Goal: Information Seeking & Learning: Check status

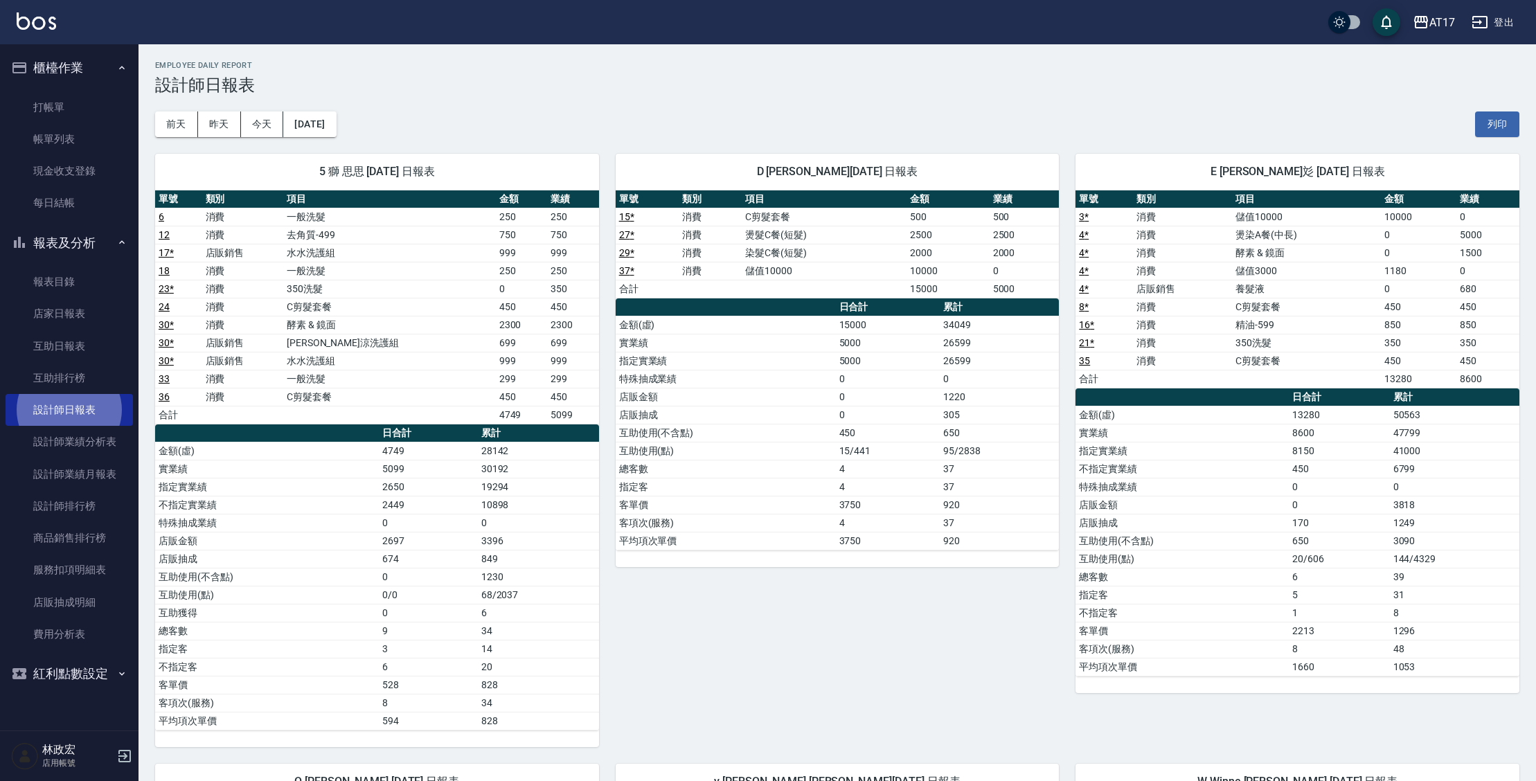
scroll to position [1, 0]
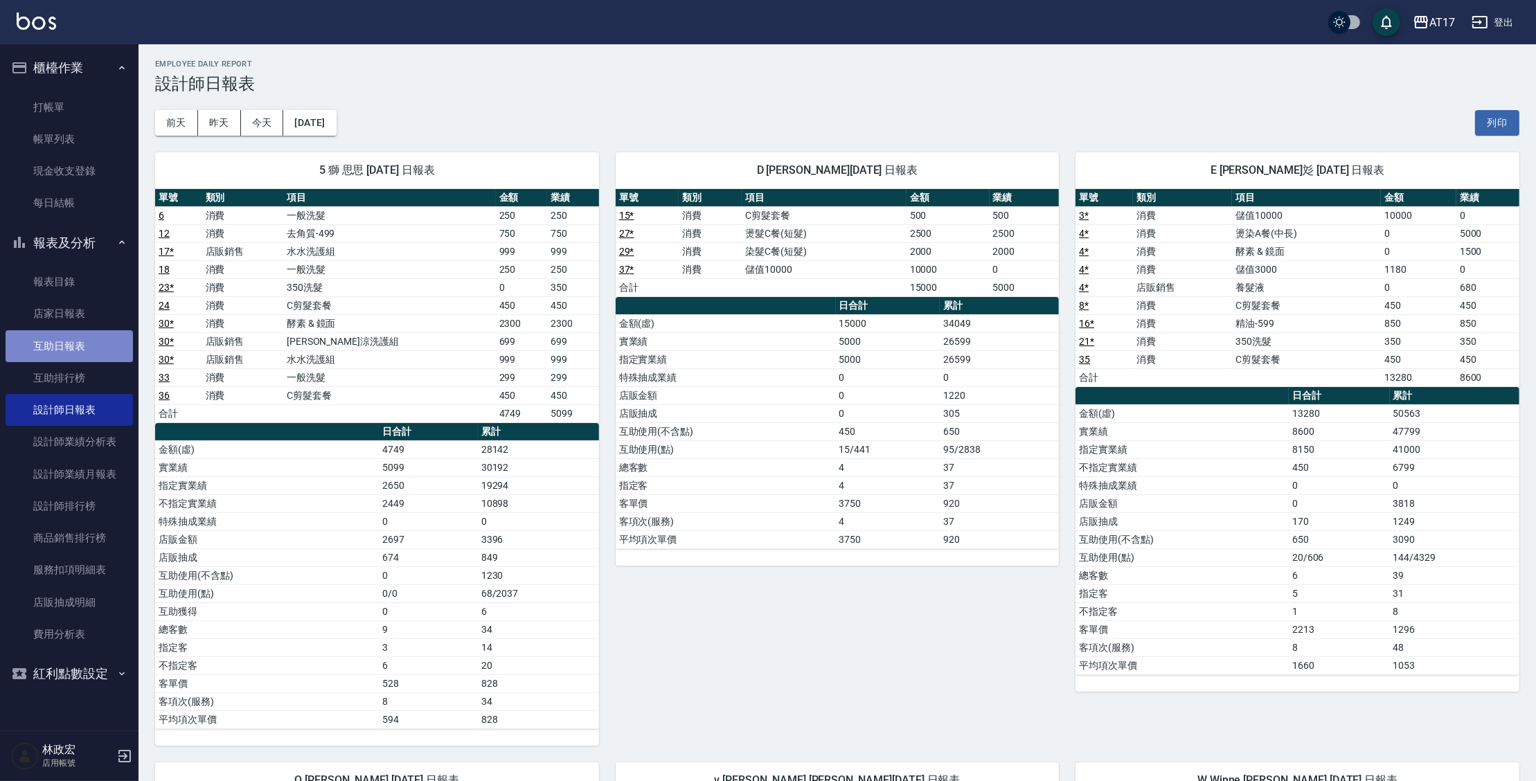
click at [92, 347] on link "互助日報表" at bounding box center [69, 346] width 127 height 32
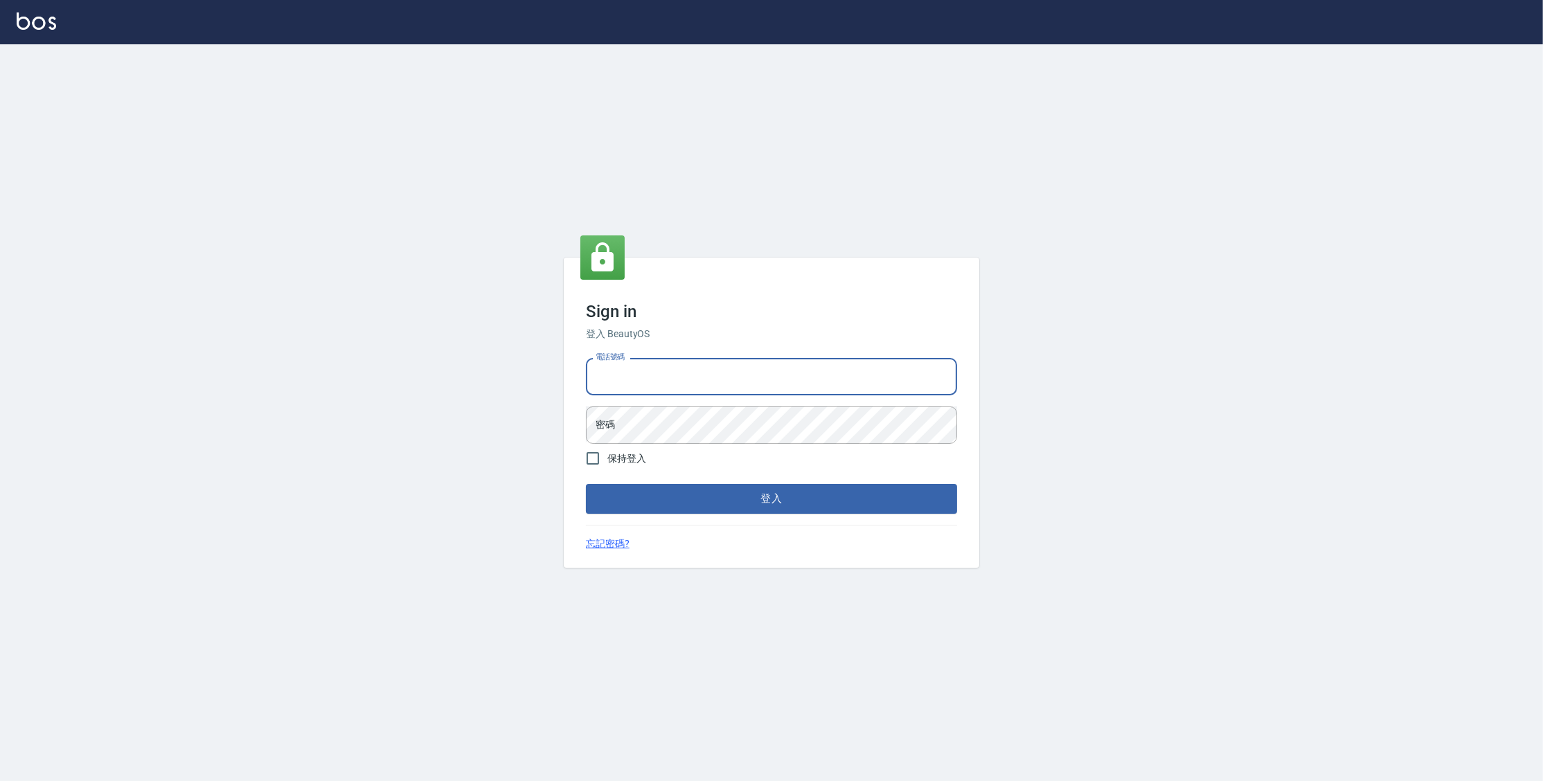
click at [720, 364] on input "電話號碼" at bounding box center [771, 376] width 371 height 37
type input "0977380821"
drag, startPoint x: 657, startPoint y: 373, endPoint x: 590, endPoint y: 376, distance: 66.6
click at [590, 376] on input "0977380821" at bounding box center [771, 376] width 371 height 37
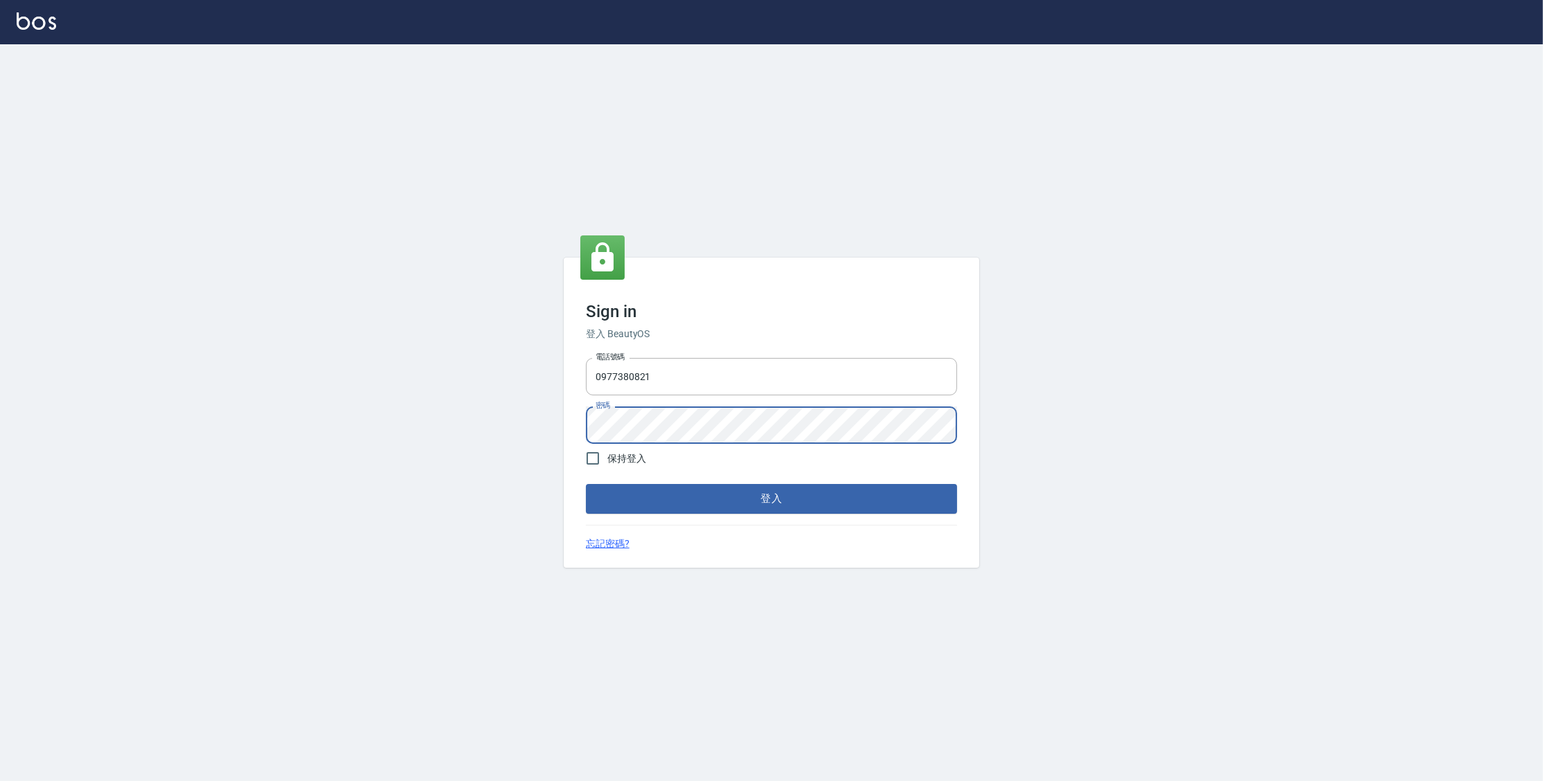
click at [586, 484] on button "登入" at bounding box center [771, 498] width 371 height 29
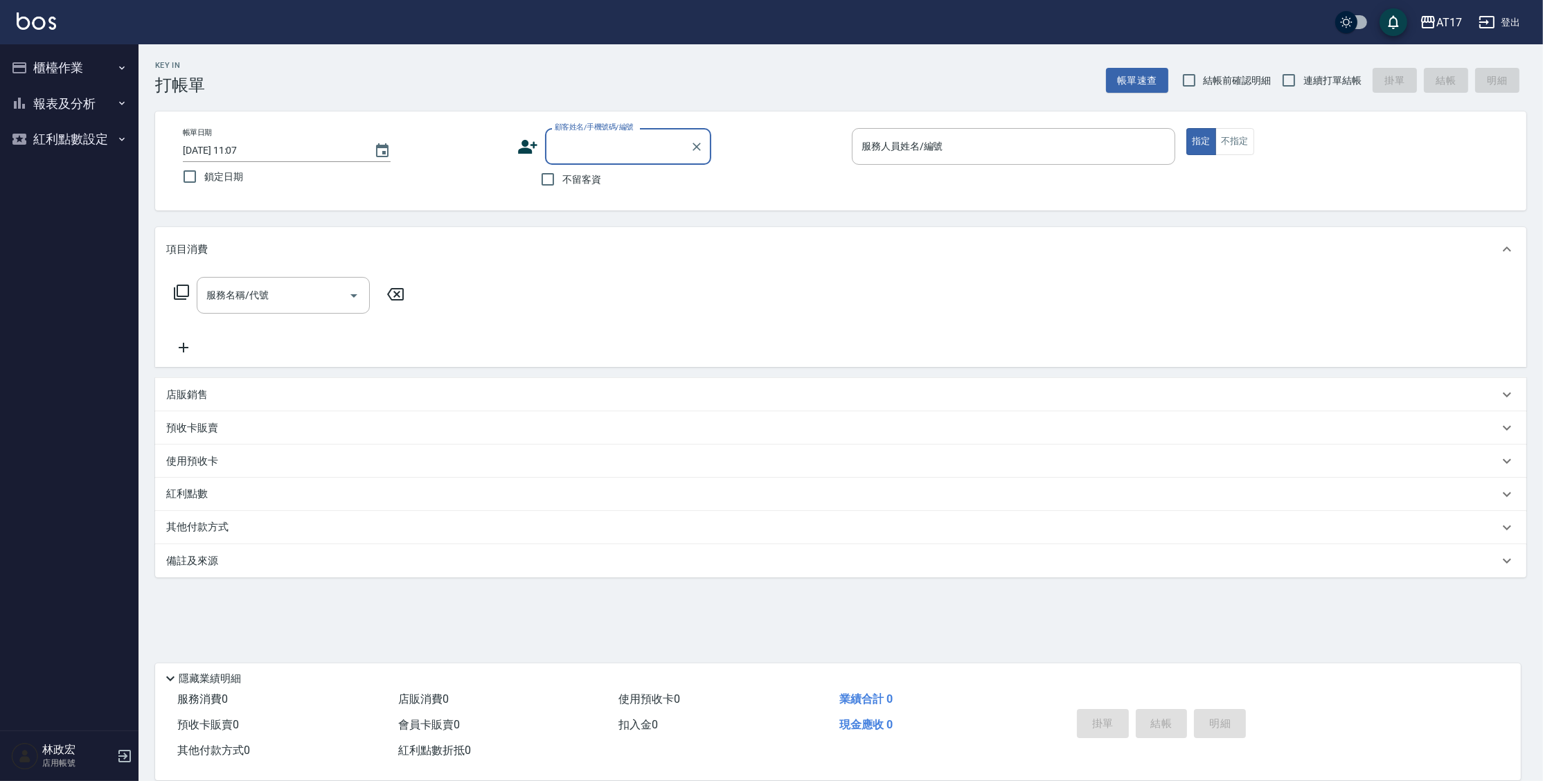
click at [126, 104] on icon "button" at bounding box center [121, 103] width 11 height 11
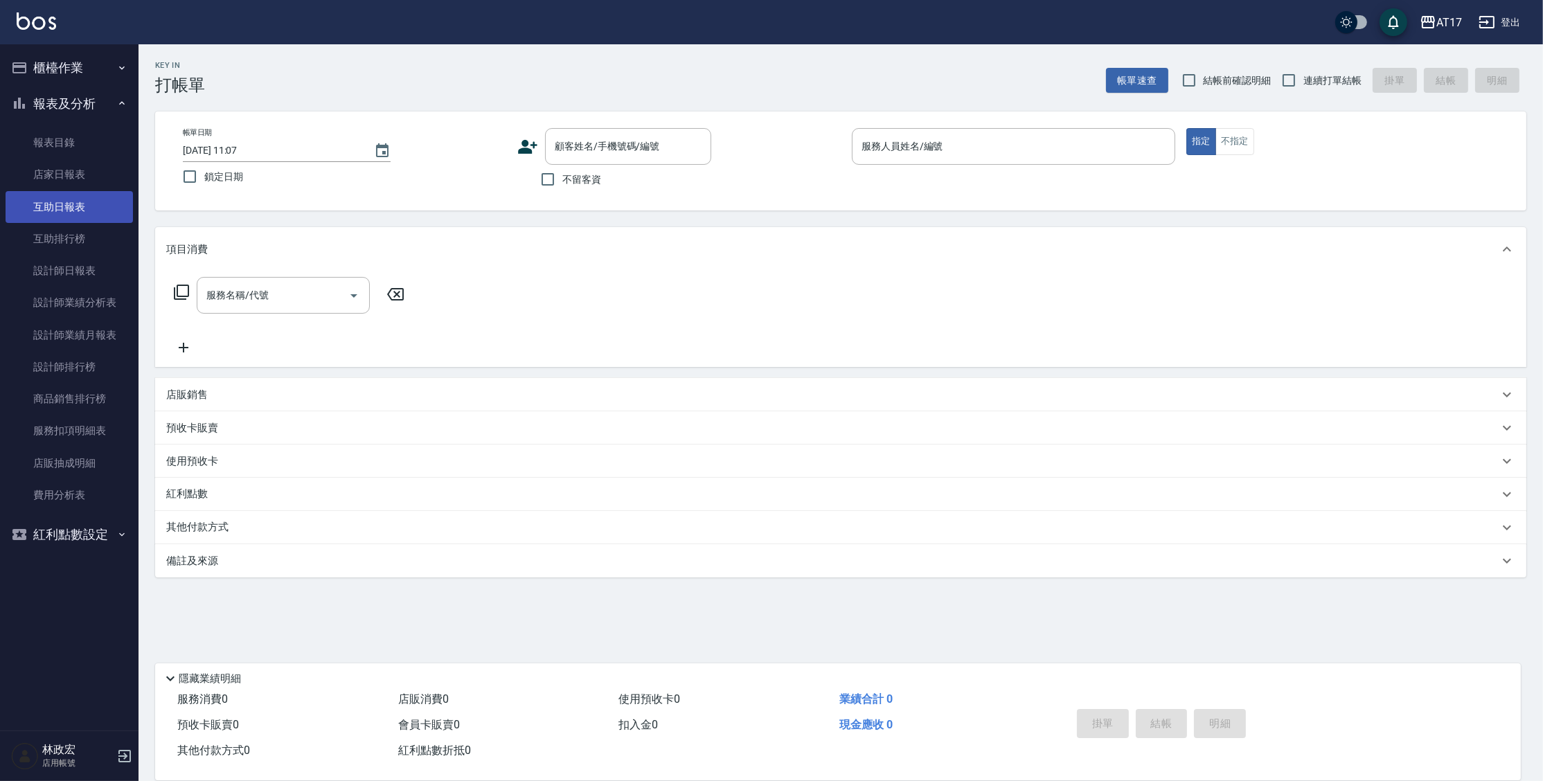
click at [113, 203] on link "互助日報表" at bounding box center [69, 207] width 127 height 32
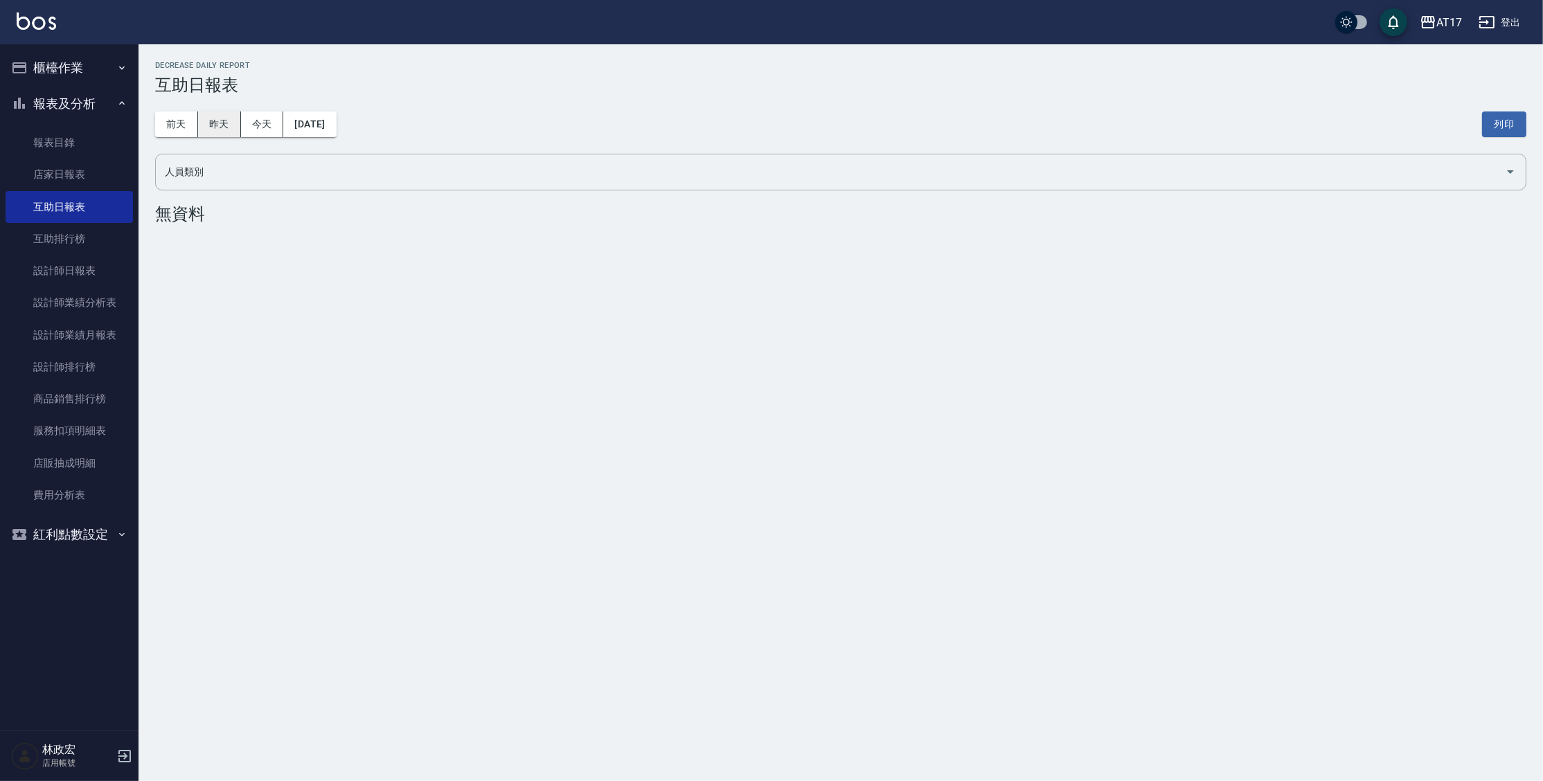
click at [223, 117] on button "昨天" at bounding box center [219, 125] width 43 height 26
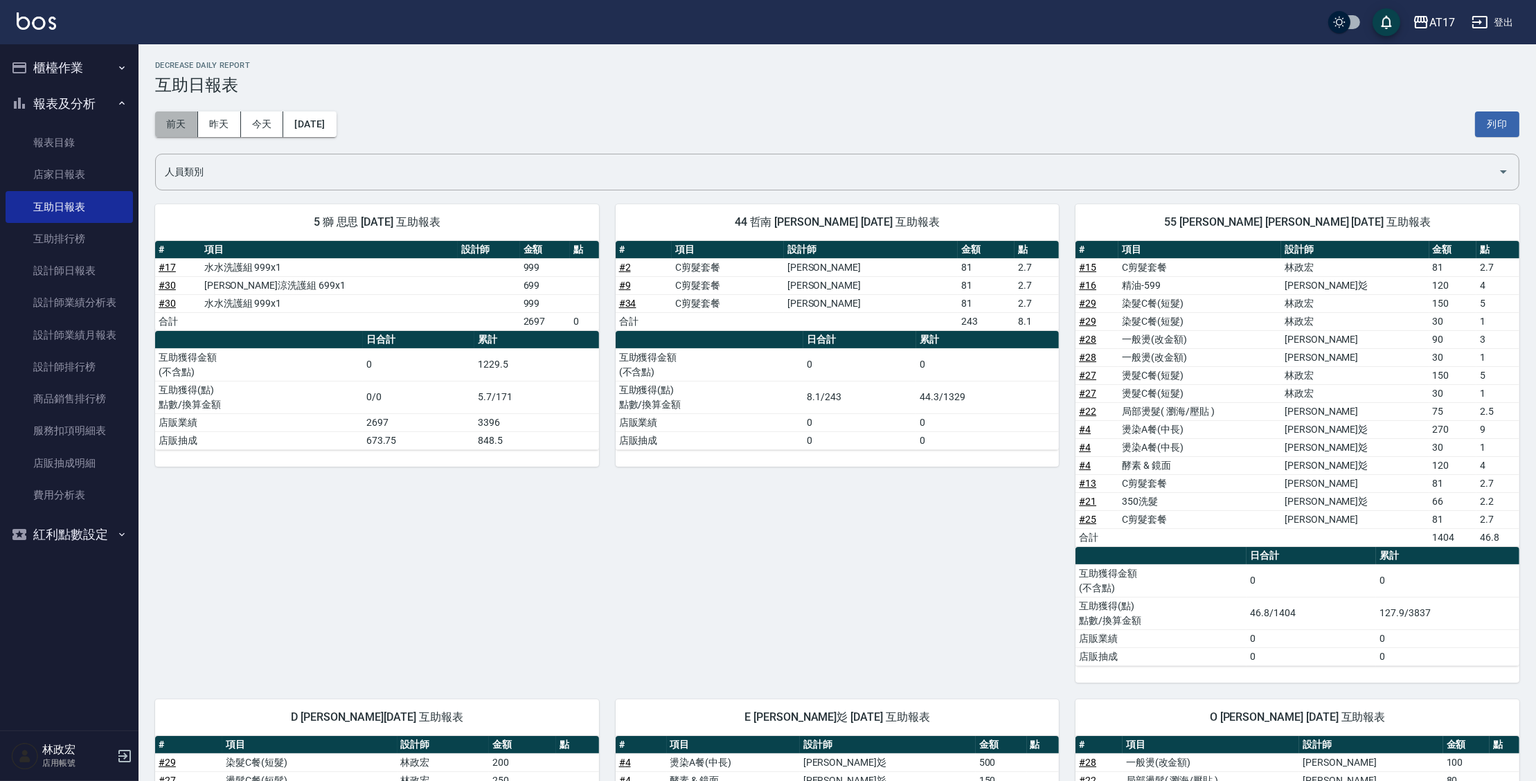
click at [186, 119] on button "前天" at bounding box center [176, 125] width 43 height 26
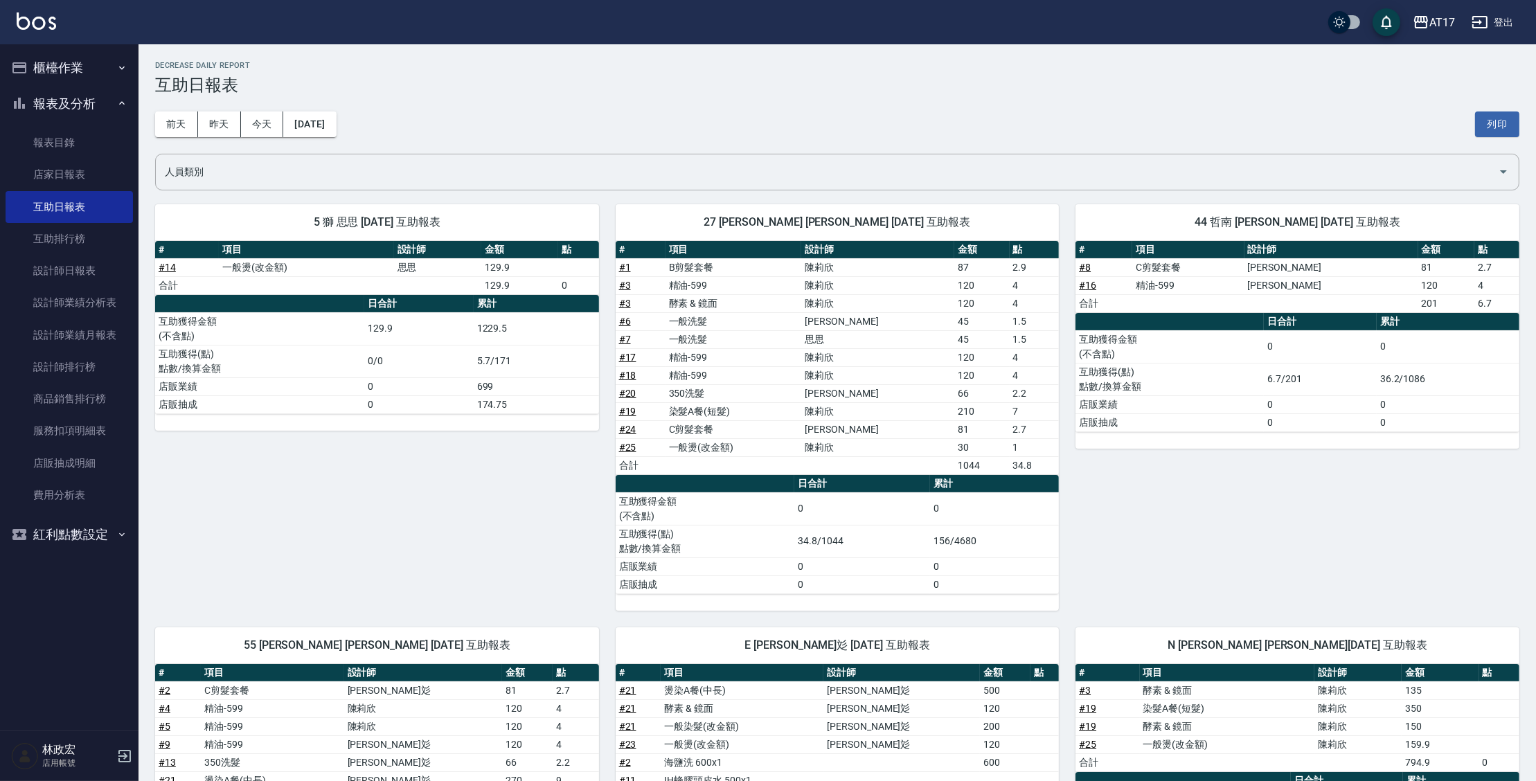
click at [339, 107] on div "前天 昨天 今天 2025/10/06 列印" at bounding box center [837, 124] width 1365 height 59
click at [336, 124] on button "2025/10/06" at bounding box center [309, 125] width 53 height 26
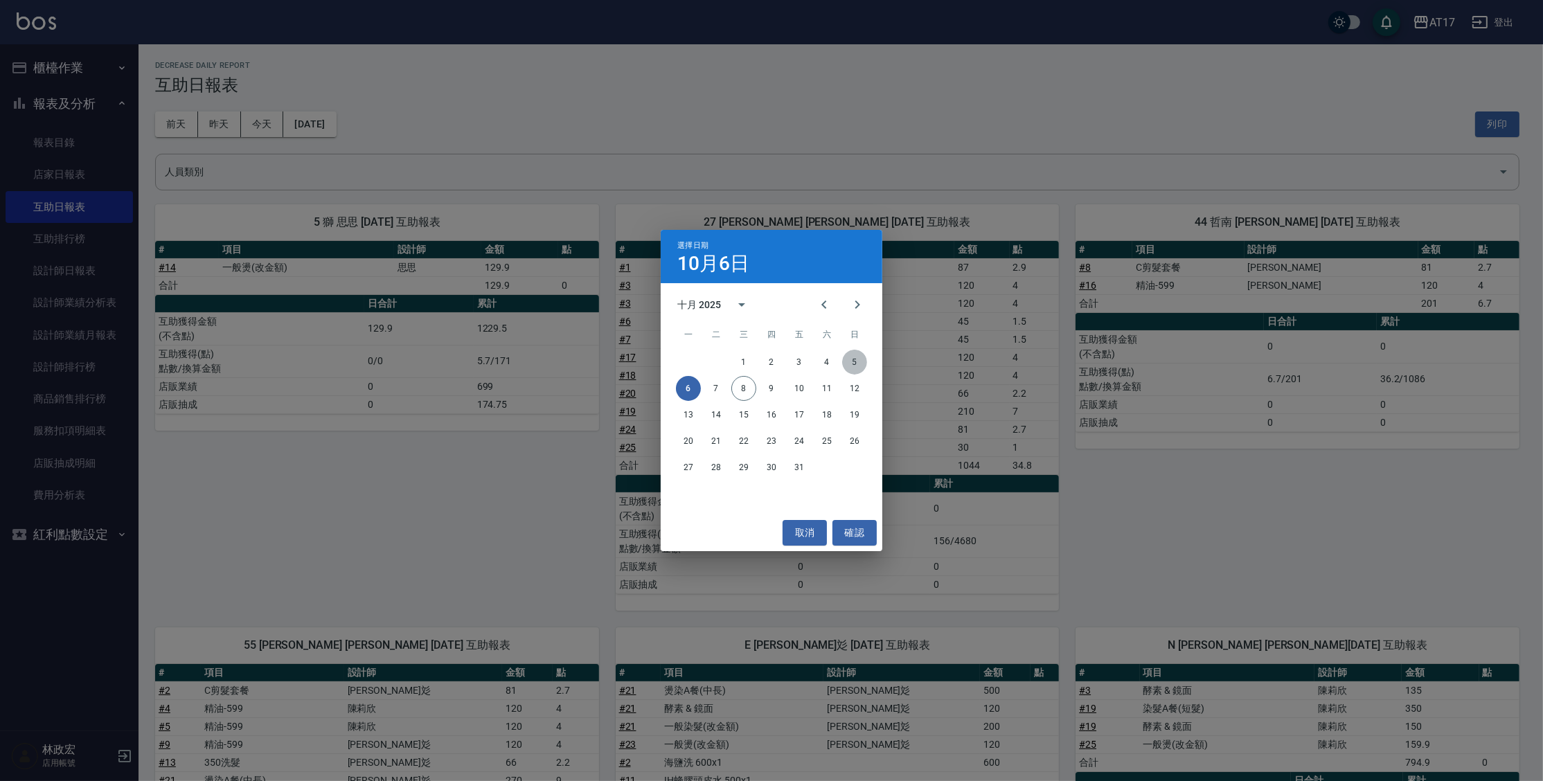
click at [861, 358] on button "5" at bounding box center [854, 362] width 25 height 25
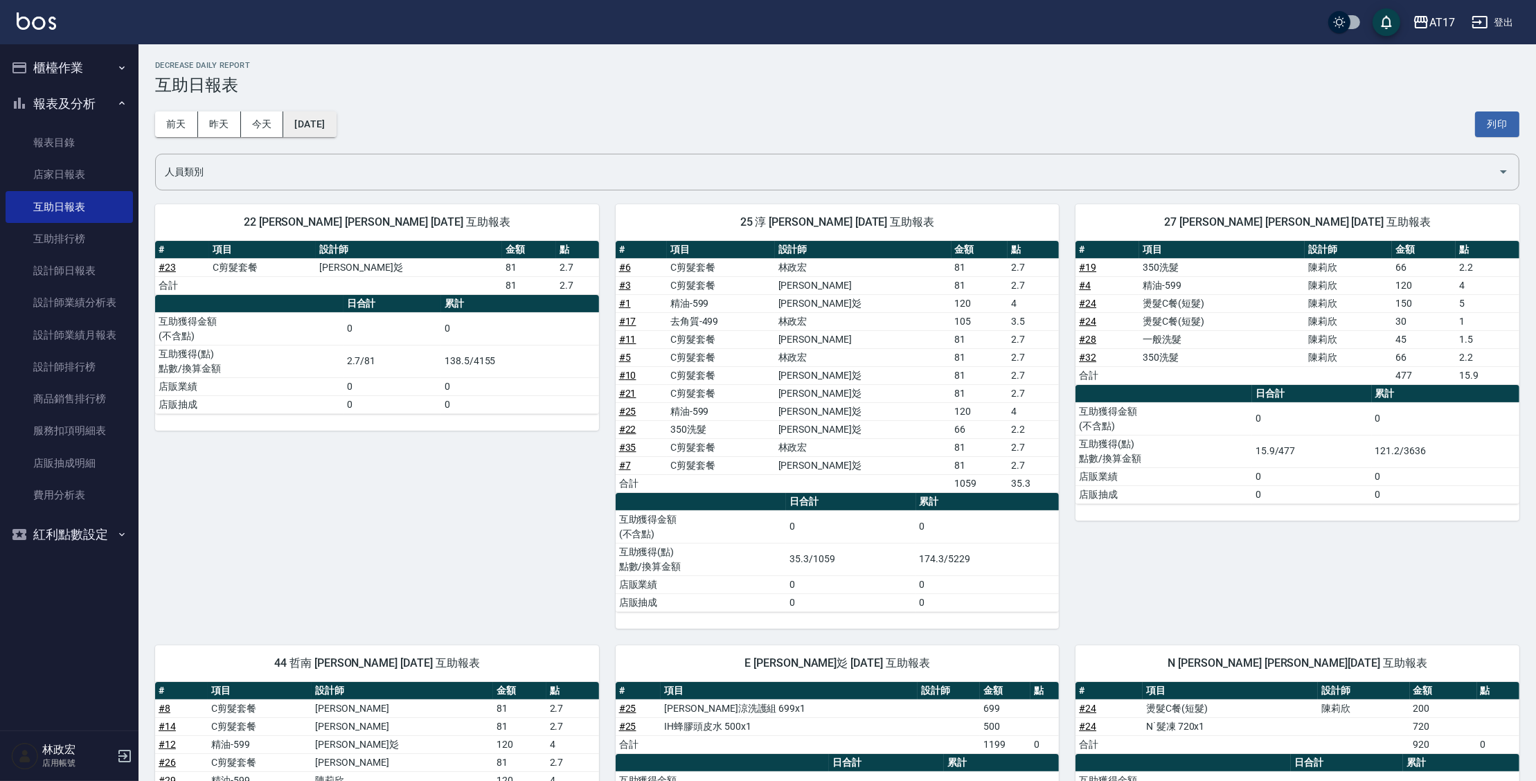
click at [336, 127] on button "2025/10/05" at bounding box center [309, 125] width 53 height 26
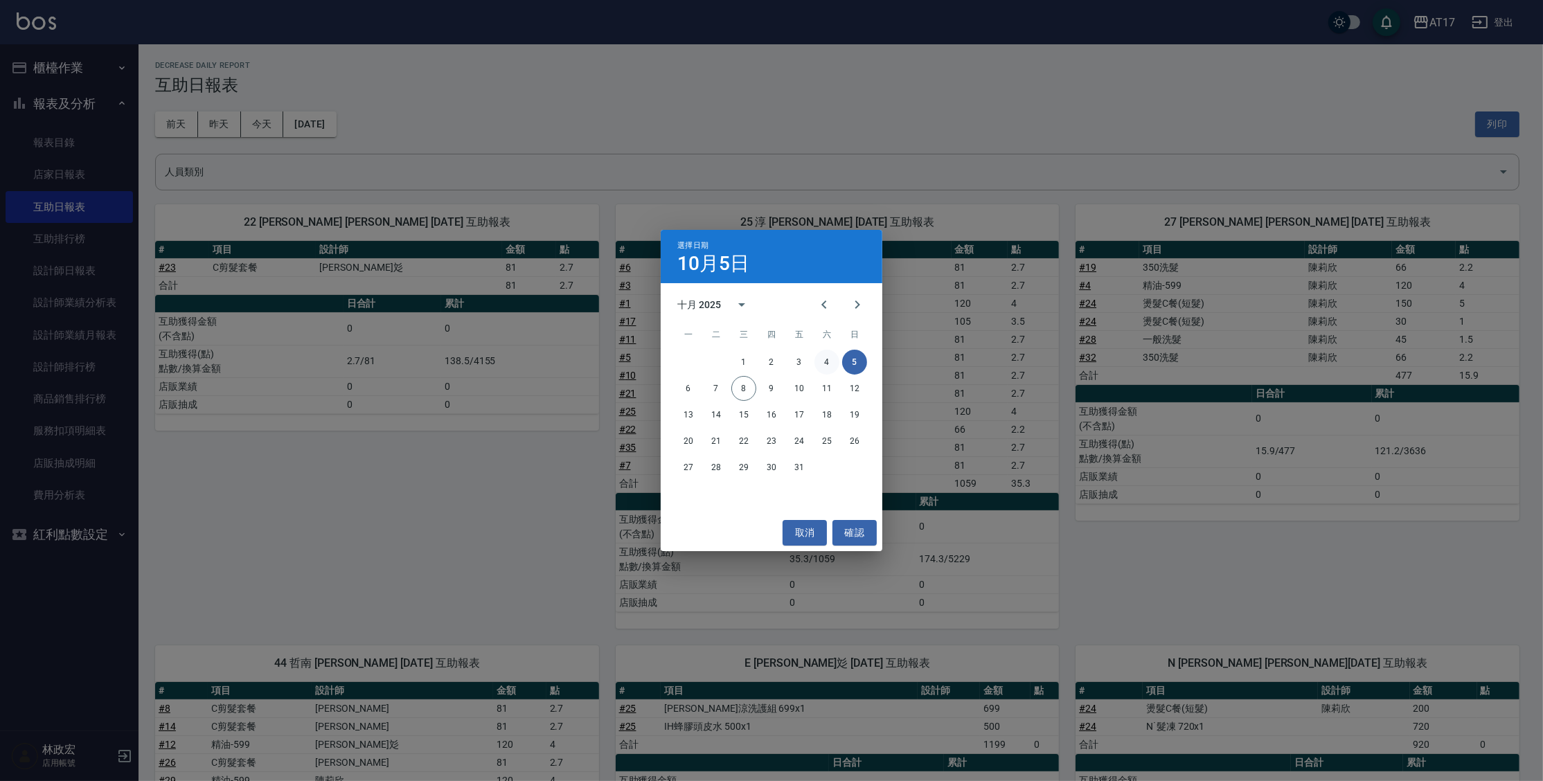
click at [825, 355] on button "4" at bounding box center [827, 362] width 25 height 25
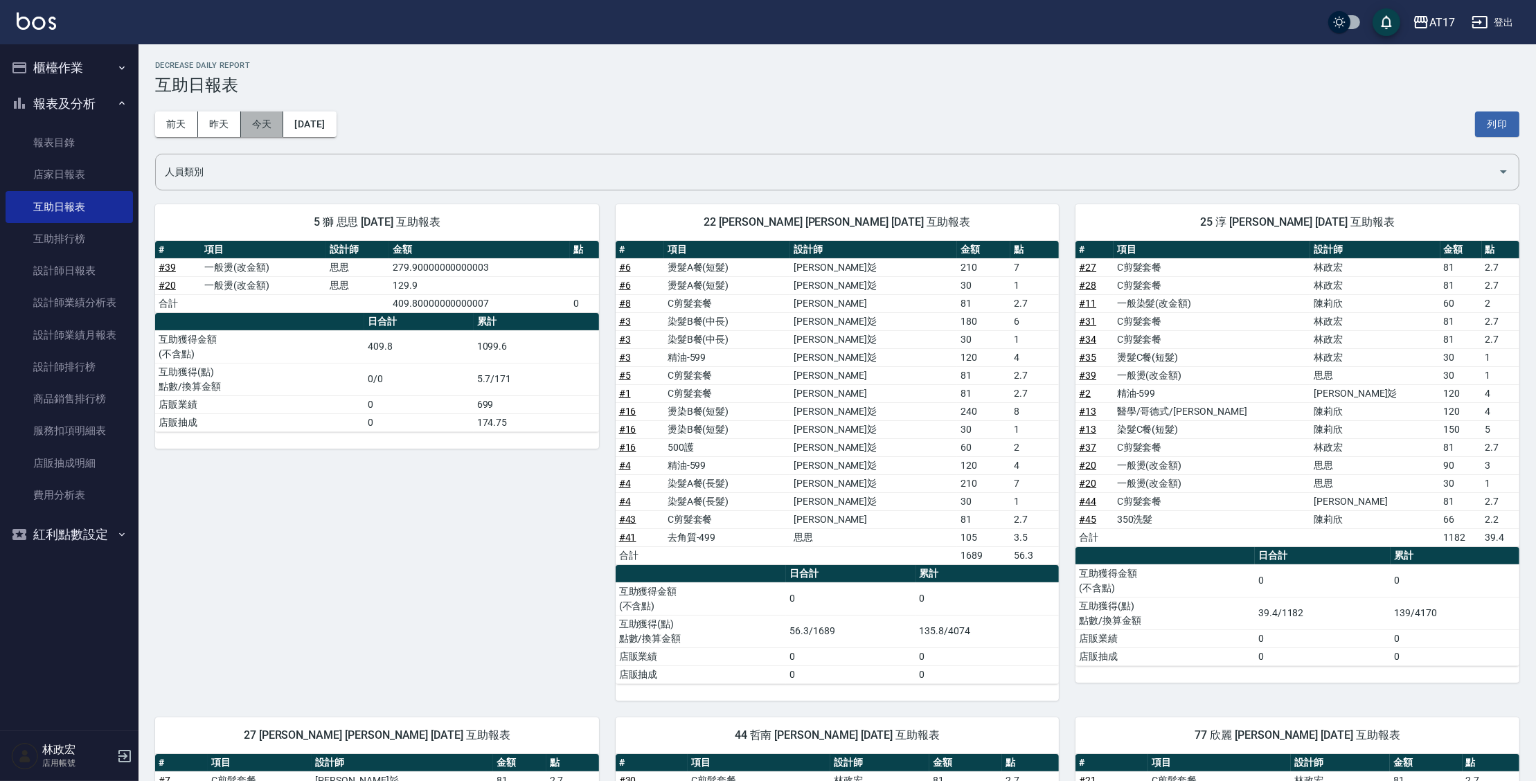
click at [252, 123] on button "今天" at bounding box center [262, 125] width 43 height 26
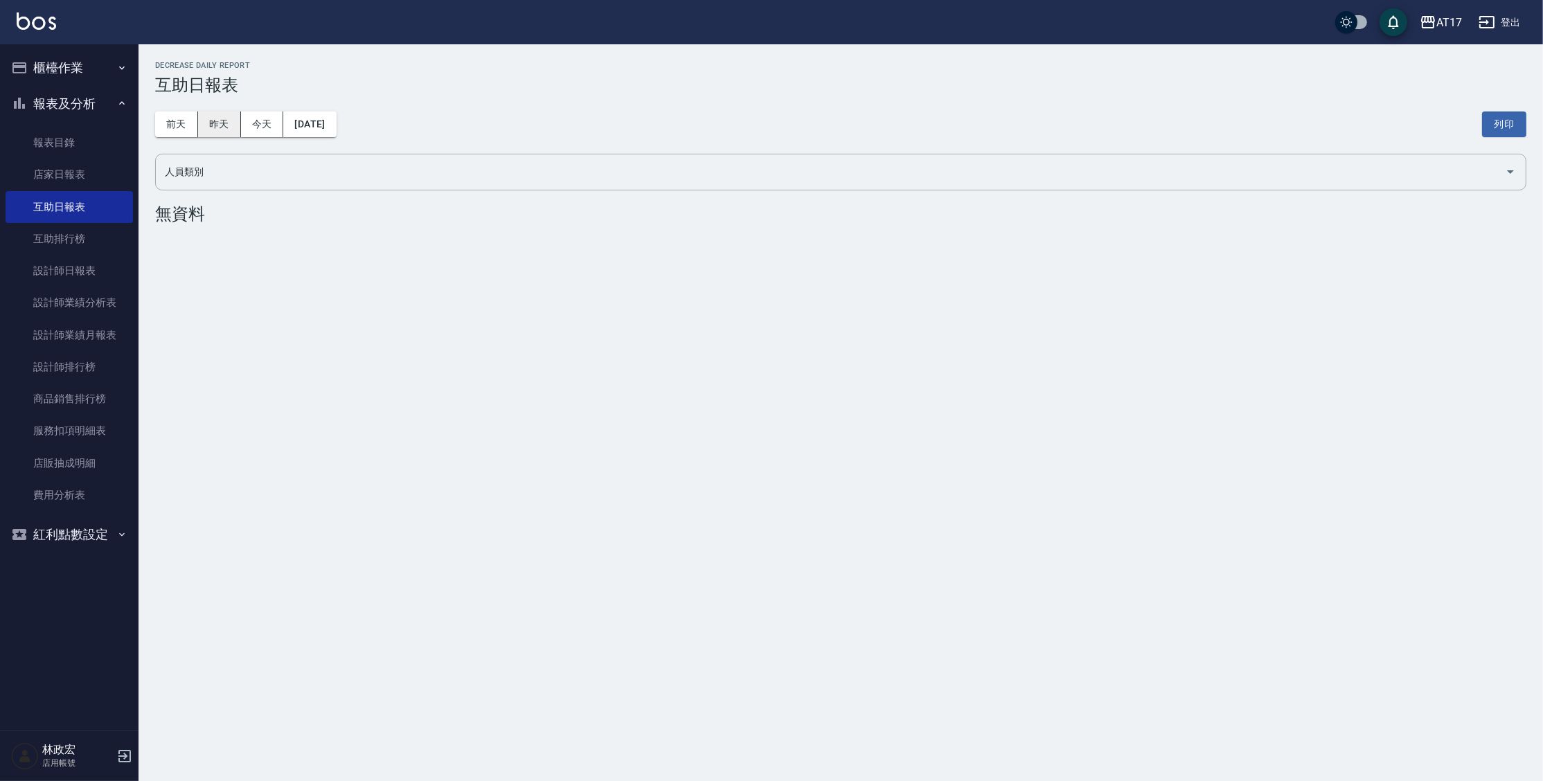
click at [230, 121] on button "昨天" at bounding box center [219, 125] width 43 height 26
